Goal: Information Seeking & Learning: Learn about a topic

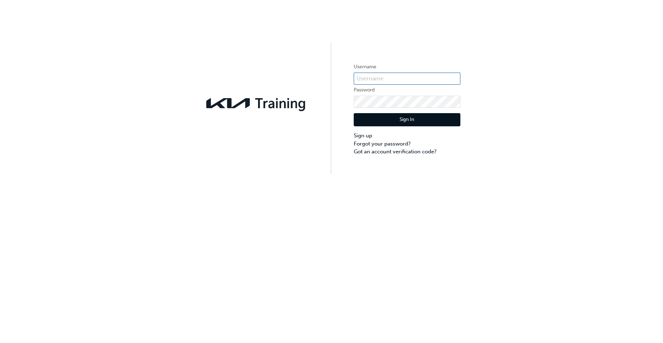
type input "KAU83337C5"
click at [425, 122] on button "Sign In" at bounding box center [407, 120] width 107 height 14
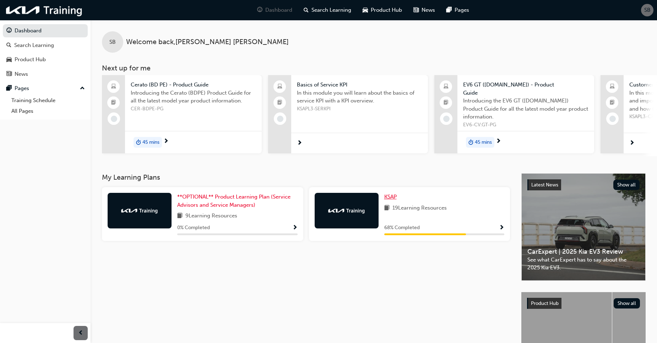
click at [393, 194] on span "KSAP" at bounding box center [391, 196] width 12 height 6
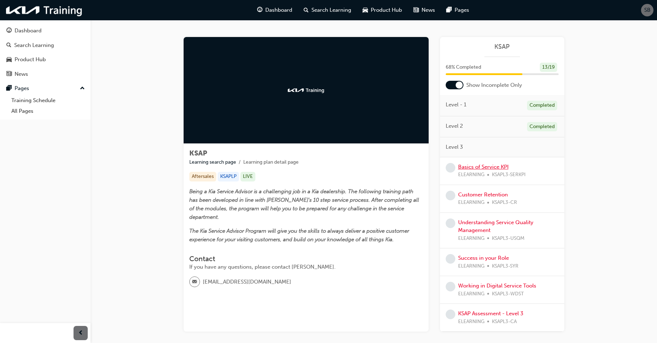
click at [479, 166] on link "Basics of Service KPI" at bounding box center [483, 166] width 50 height 6
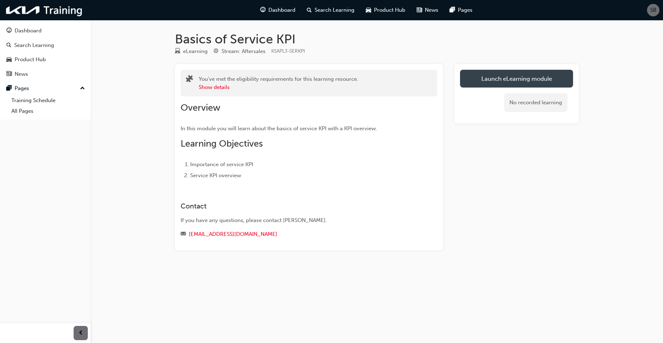
click at [544, 74] on link "Launch eLearning module" at bounding box center [516, 79] width 113 height 18
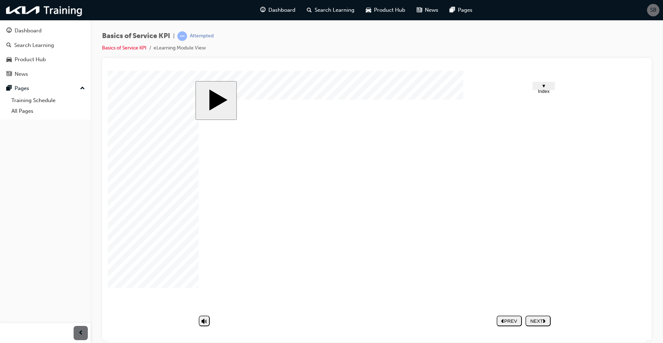
click at [539, 320] on div "NEXT" at bounding box center [538, 320] width 20 height 5
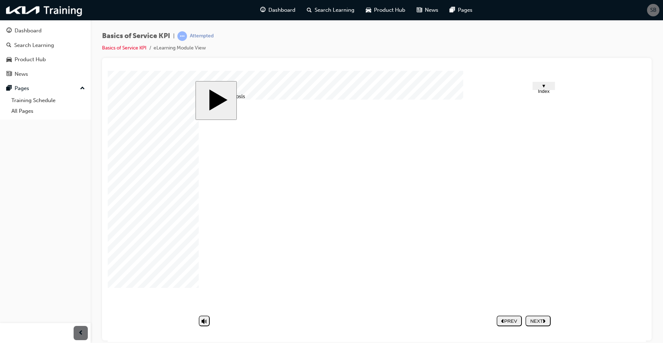
drag, startPoint x: 379, startPoint y: 233, endPoint x: 429, endPoint y: 216, distance: 52.7
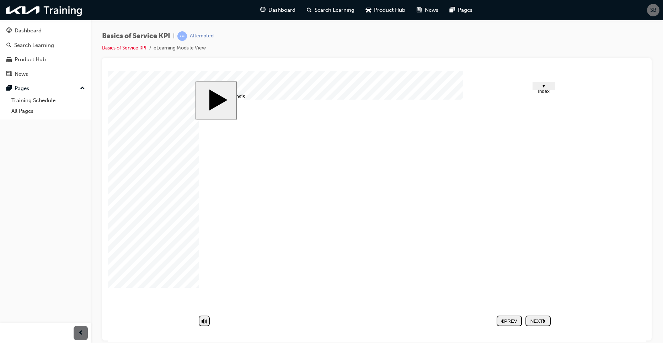
drag, startPoint x: 377, startPoint y: 247, endPoint x: 445, endPoint y: 259, distance: 69.3
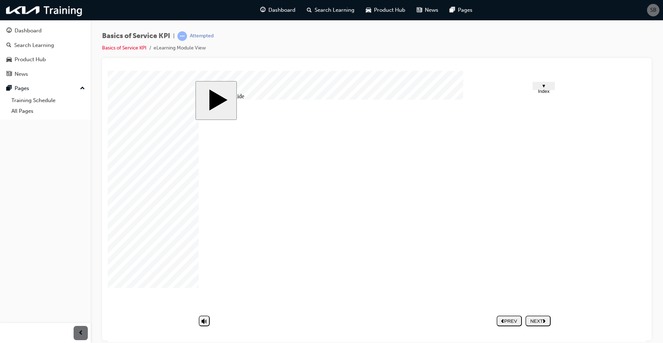
click at [542, 316] on button "NEXT" at bounding box center [537, 320] width 25 height 11
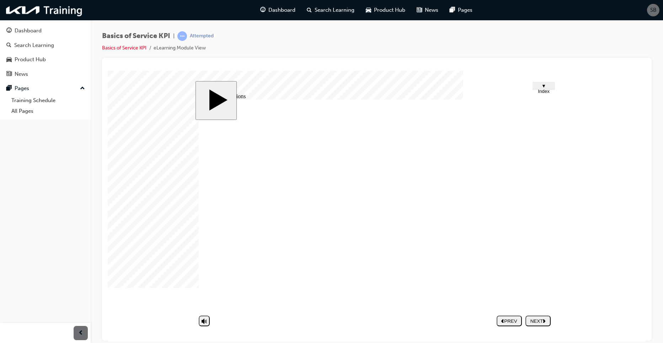
click at [533, 320] on div "NEXT" at bounding box center [538, 320] width 20 height 5
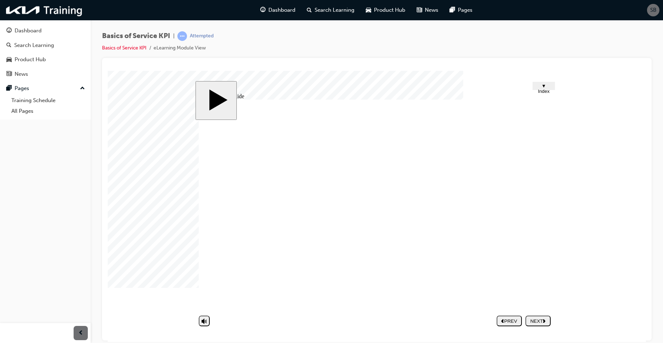
click at [532, 319] on div "NEXT" at bounding box center [538, 320] width 20 height 5
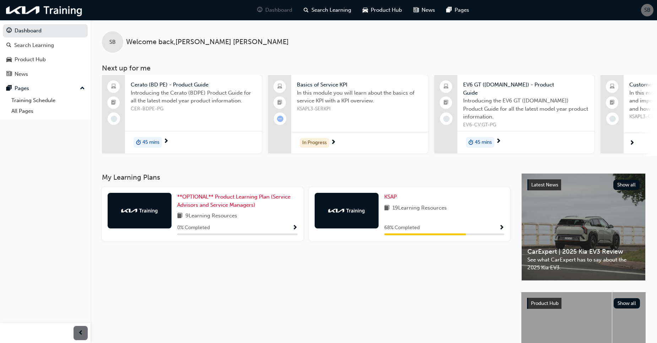
click at [391, 178] on h3 "My Learning Plans" at bounding box center [306, 177] width 408 height 8
click at [389, 193] on span "KSAP" at bounding box center [391, 196] width 12 height 6
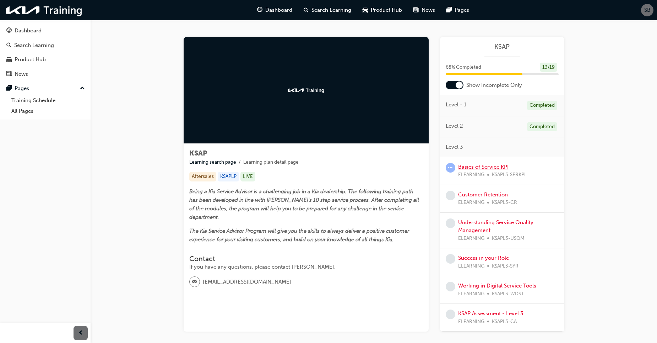
click at [489, 165] on link "Basics of Service KPI" at bounding box center [483, 166] width 50 height 6
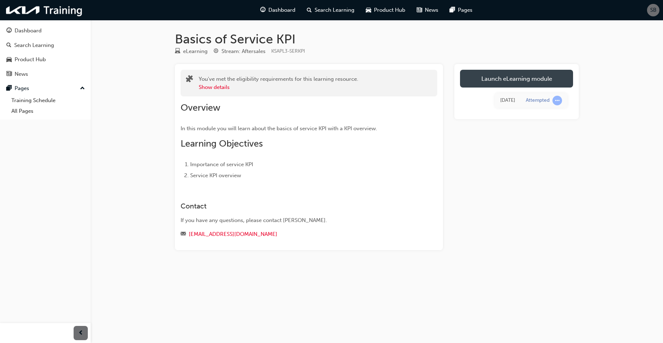
click at [506, 85] on link "Launch eLearning module" at bounding box center [516, 79] width 113 height 18
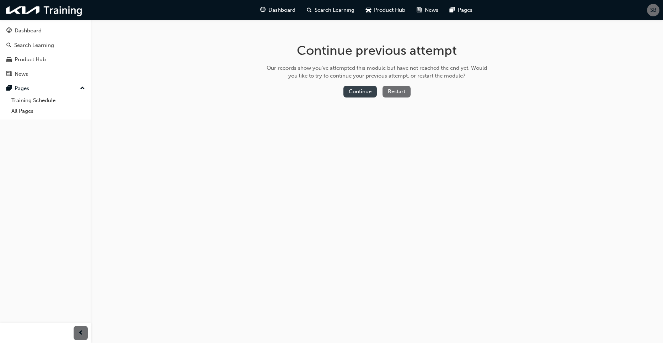
click at [359, 93] on button "Continue" at bounding box center [359, 92] width 33 height 12
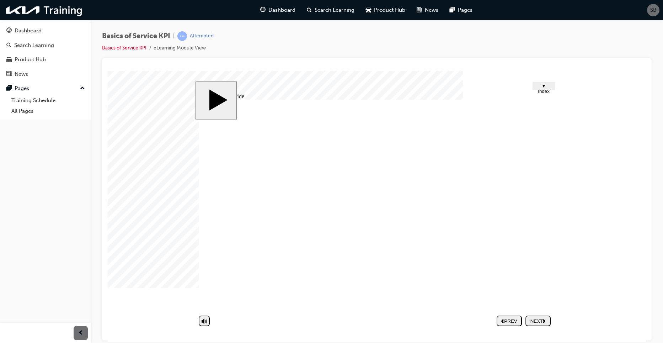
drag, startPoint x: 476, startPoint y: 246, endPoint x: 470, endPoint y: 242, distance: 7.9
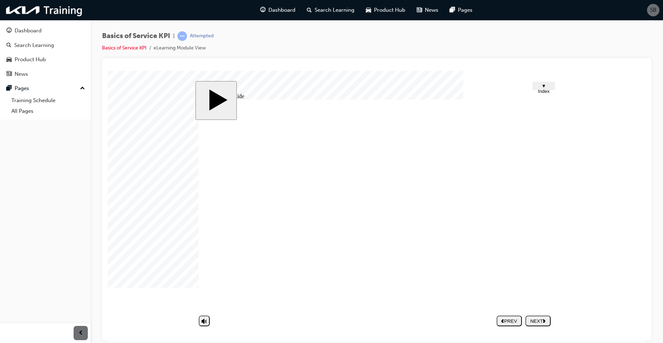
click at [543, 316] on button "NEXT" at bounding box center [537, 320] width 25 height 11
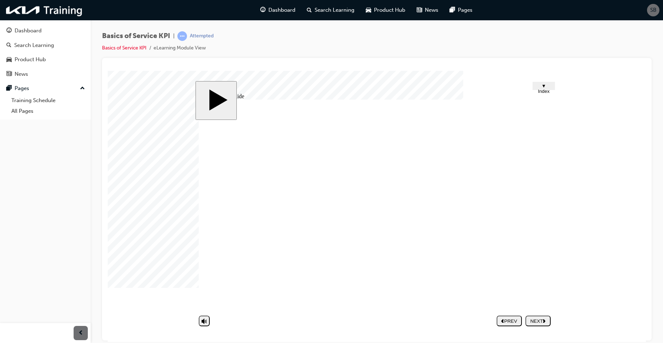
click at [531, 318] on div "NEXT" at bounding box center [538, 320] width 20 height 5
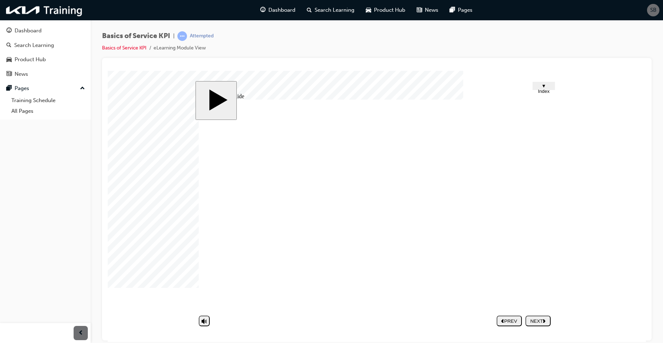
click at [542, 318] on div "NEXT" at bounding box center [538, 320] width 20 height 5
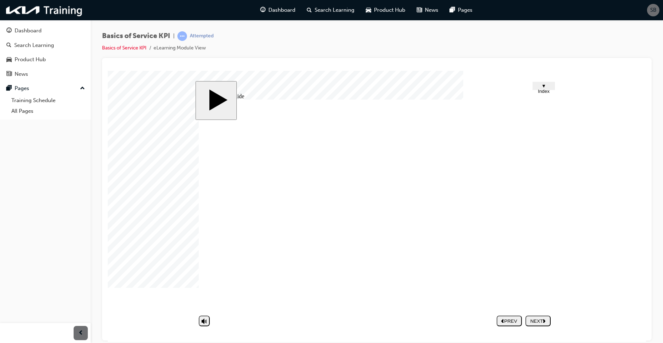
click at [532, 318] on div "NEXT" at bounding box center [538, 320] width 20 height 5
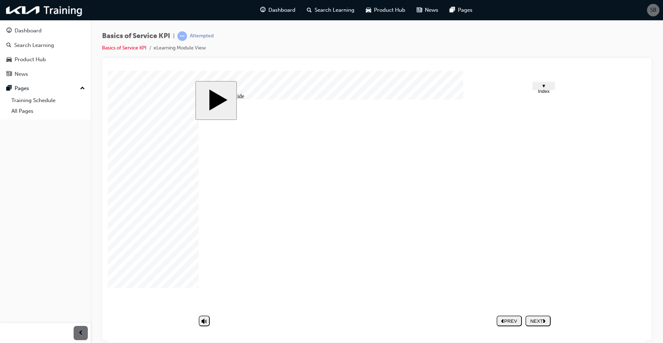
click at [537, 318] on div "NEXT" at bounding box center [538, 320] width 20 height 5
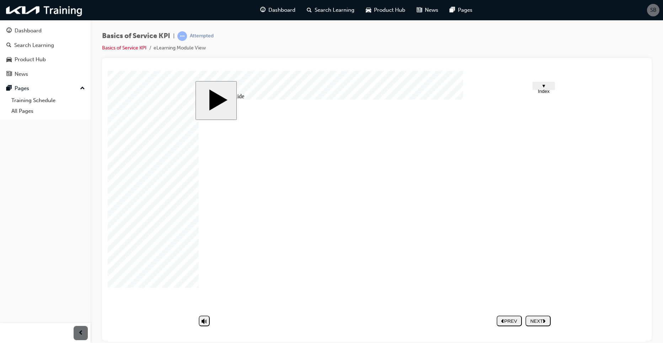
click at [534, 316] on button "NEXT" at bounding box center [537, 320] width 25 height 11
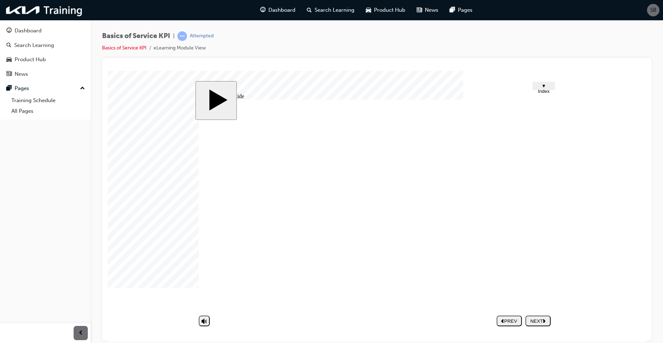
click at [544, 318] on icon "next" at bounding box center [544, 320] width 3 height 4
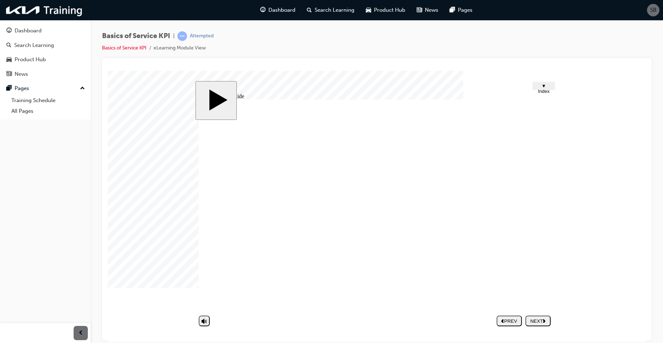
drag, startPoint x: 533, startPoint y: 212, endPoint x: 530, endPoint y: 209, distance: 4.1
click at [540, 318] on div "NEXT" at bounding box center [538, 320] width 20 height 5
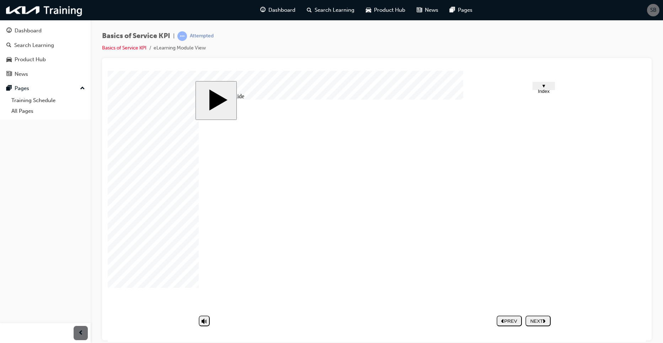
click at [548, 319] on div "NEXT" at bounding box center [538, 320] width 20 height 5
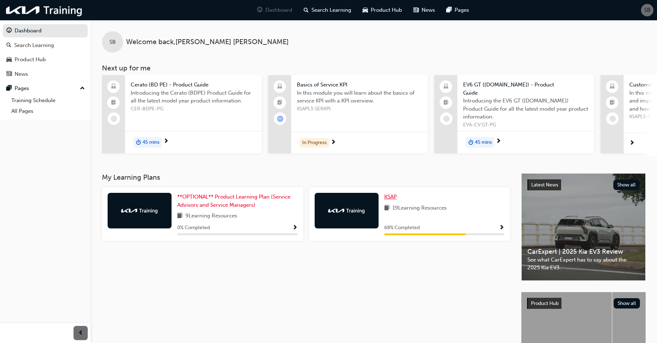
click at [396, 194] on span "KSAP" at bounding box center [391, 196] width 12 height 6
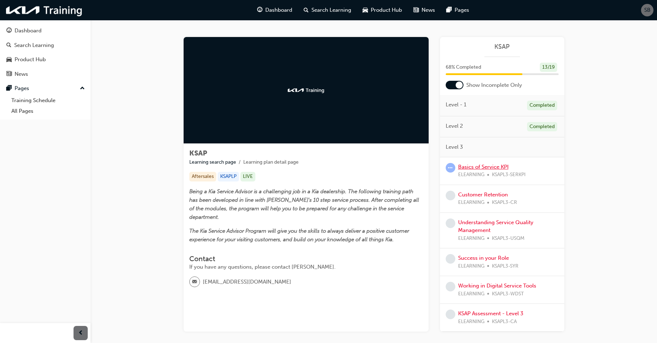
click at [475, 166] on link "Basics of Service KPI" at bounding box center [483, 166] width 50 height 6
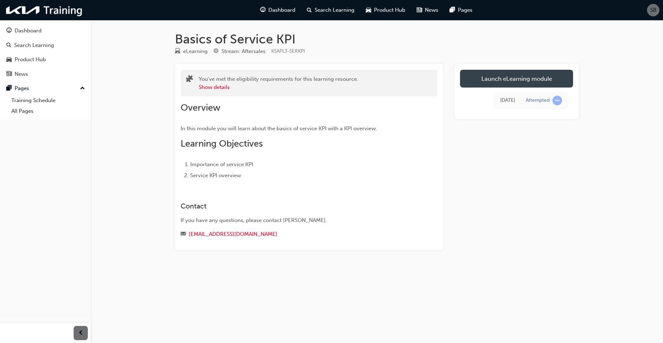
click at [541, 82] on link "Launch eLearning module" at bounding box center [516, 79] width 113 height 18
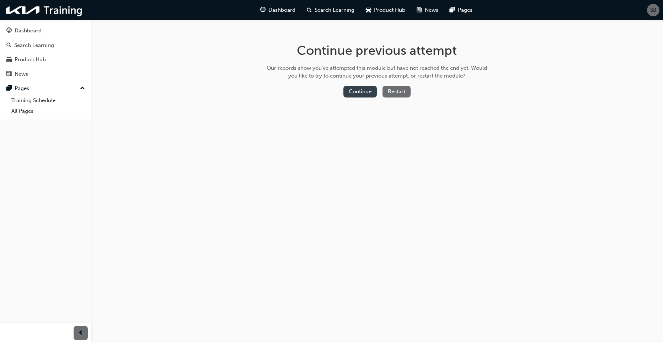
click at [347, 93] on button "Continue" at bounding box center [359, 92] width 33 height 12
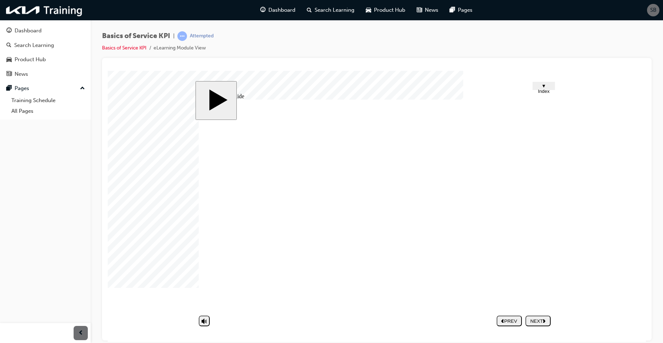
click at [543, 320] on div "NEXT" at bounding box center [538, 320] width 20 height 5
click at [544, 320] on icon "next" at bounding box center [544, 320] width 3 height 4
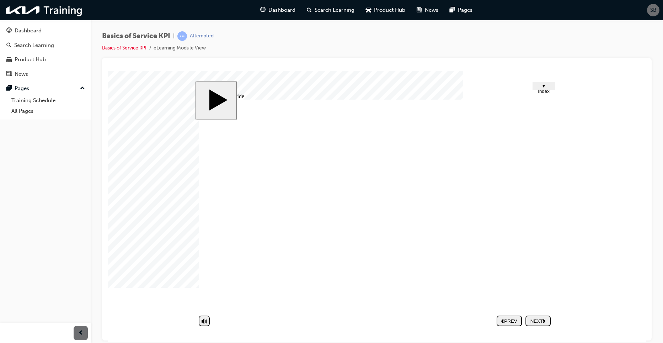
click at [542, 87] on span "▼ Index" at bounding box center [544, 88] width 12 height 11
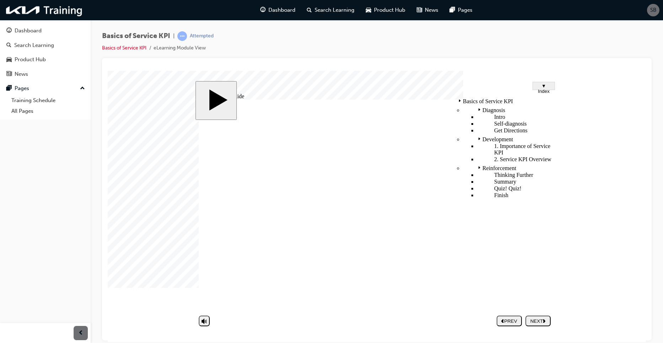
click at [544, 86] on span "▼ Index" at bounding box center [544, 88] width 12 height 11
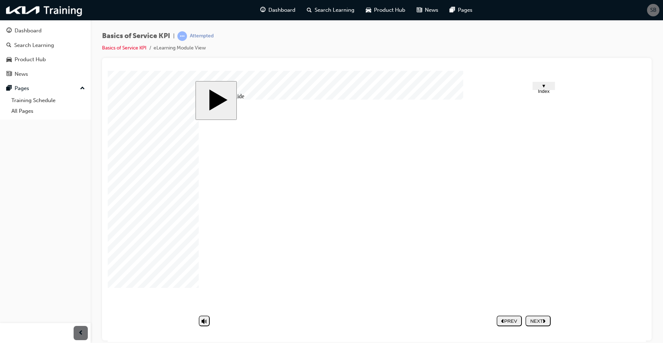
click at [540, 321] on div "NEXT" at bounding box center [538, 320] width 20 height 5
click at [548, 85] on span "▼ Index" at bounding box center [544, 88] width 12 height 11
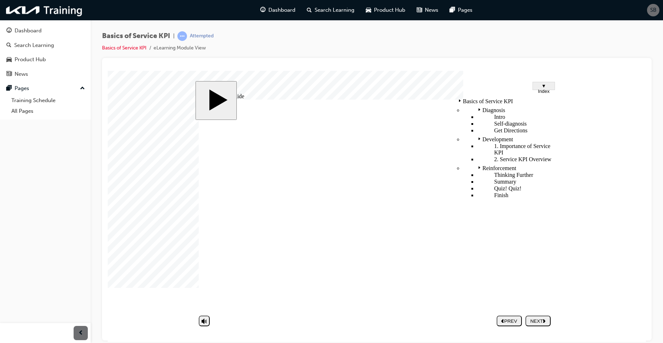
drag, startPoint x: 365, startPoint y: 160, endPoint x: 368, endPoint y: 162, distance: 4.0
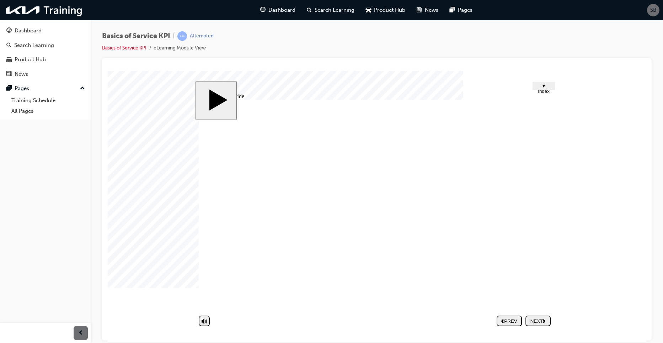
click at [544, 322] on div "NEXT" at bounding box center [538, 320] width 20 height 5
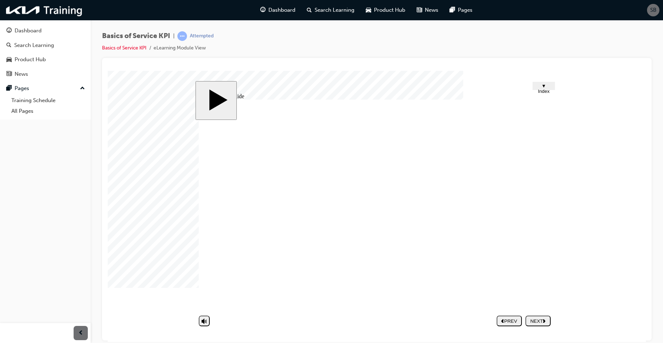
click at [535, 320] on div "NEXT" at bounding box center [538, 320] width 20 height 5
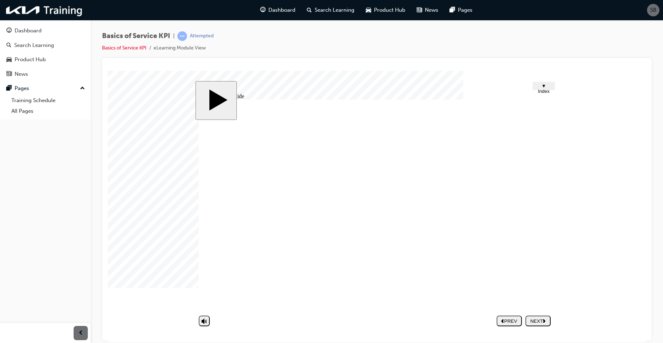
click at [544, 317] on button "NEXT" at bounding box center [537, 320] width 25 height 11
